Goal: Check status: Check status

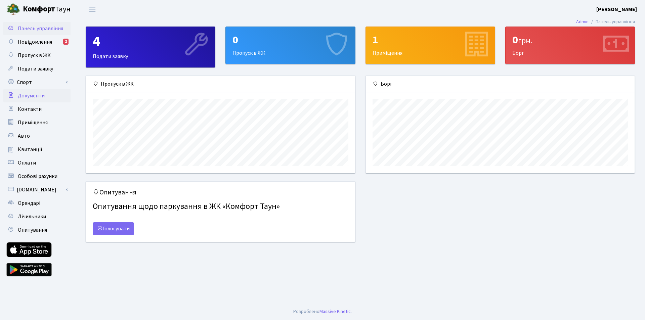
scroll to position [97, 269]
click at [29, 147] on span "Квитанції" at bounding box center [30, 149] width 25 height 7
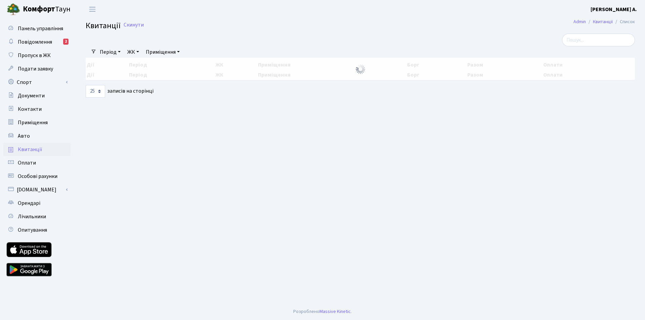
select select "25"
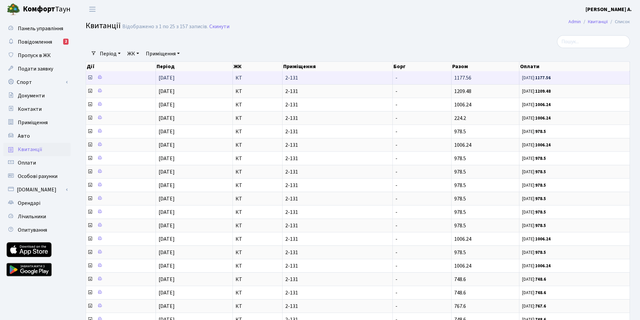
click at [90, 78] on icon at bounding box center [89, 77] width 5 height 5
